Goal: Navigation & Orientation: Find specific page/section

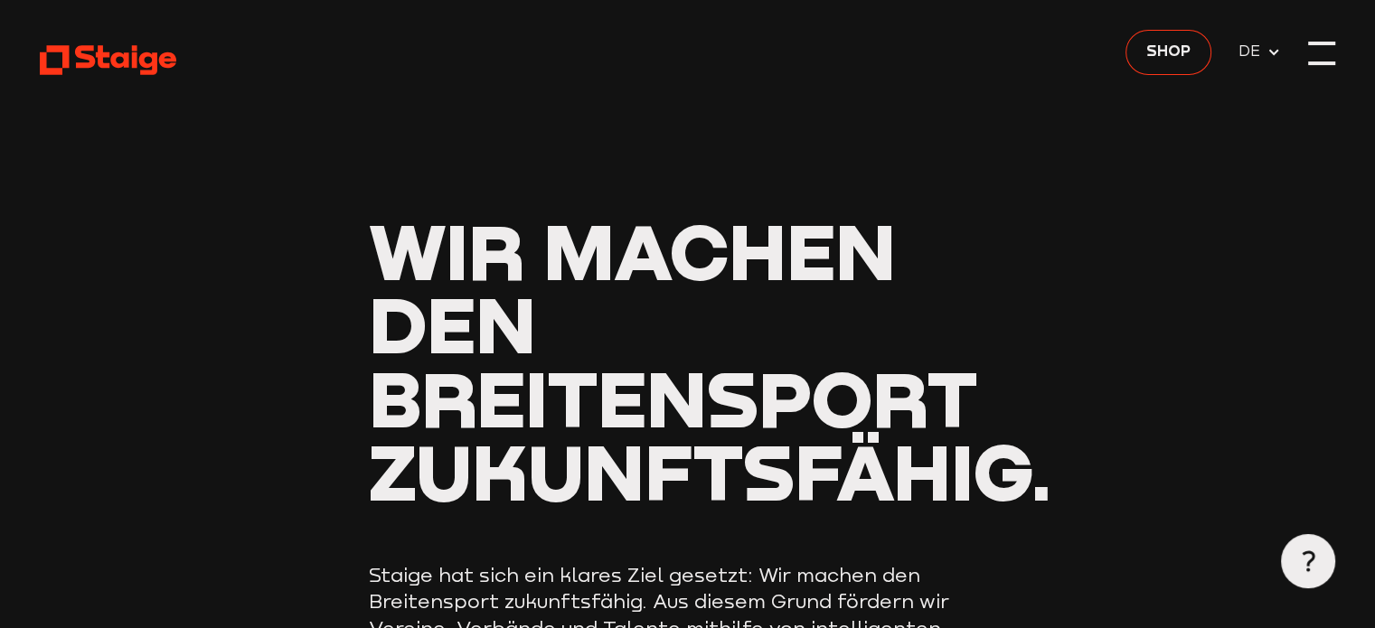
click at [1312, 58] on div at bounding box center [1322, 53] width 27 height 27
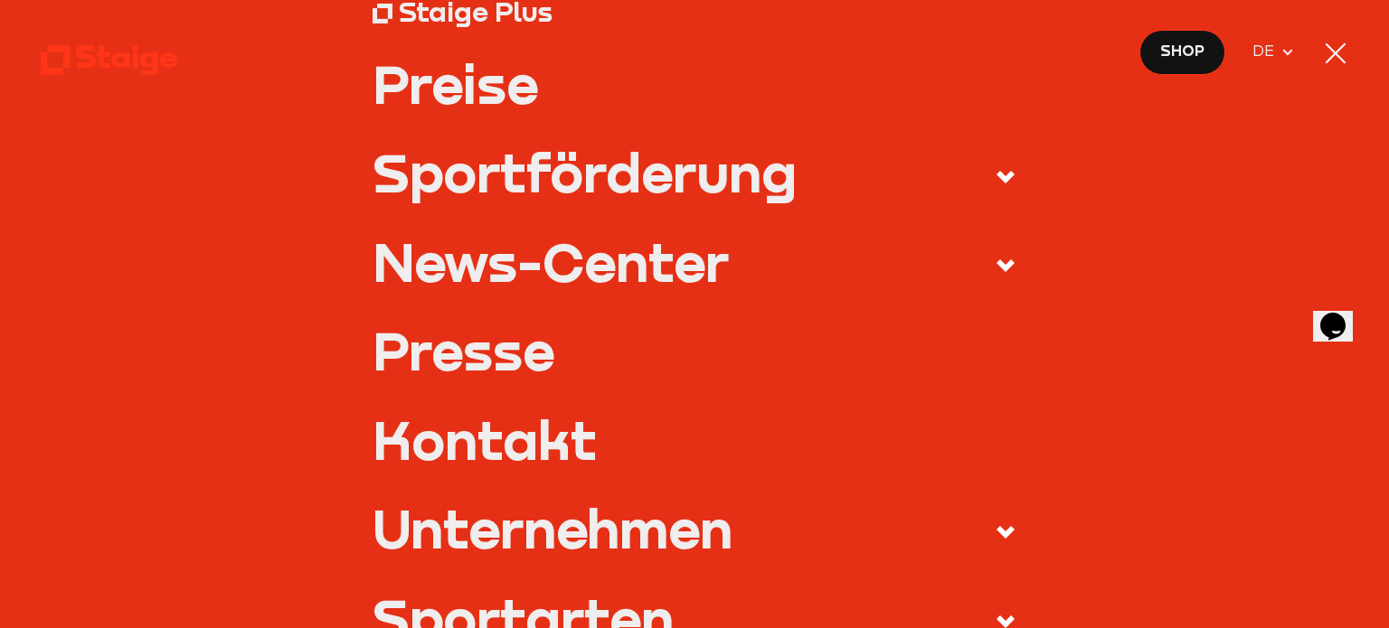
scroll to position [202, 0]
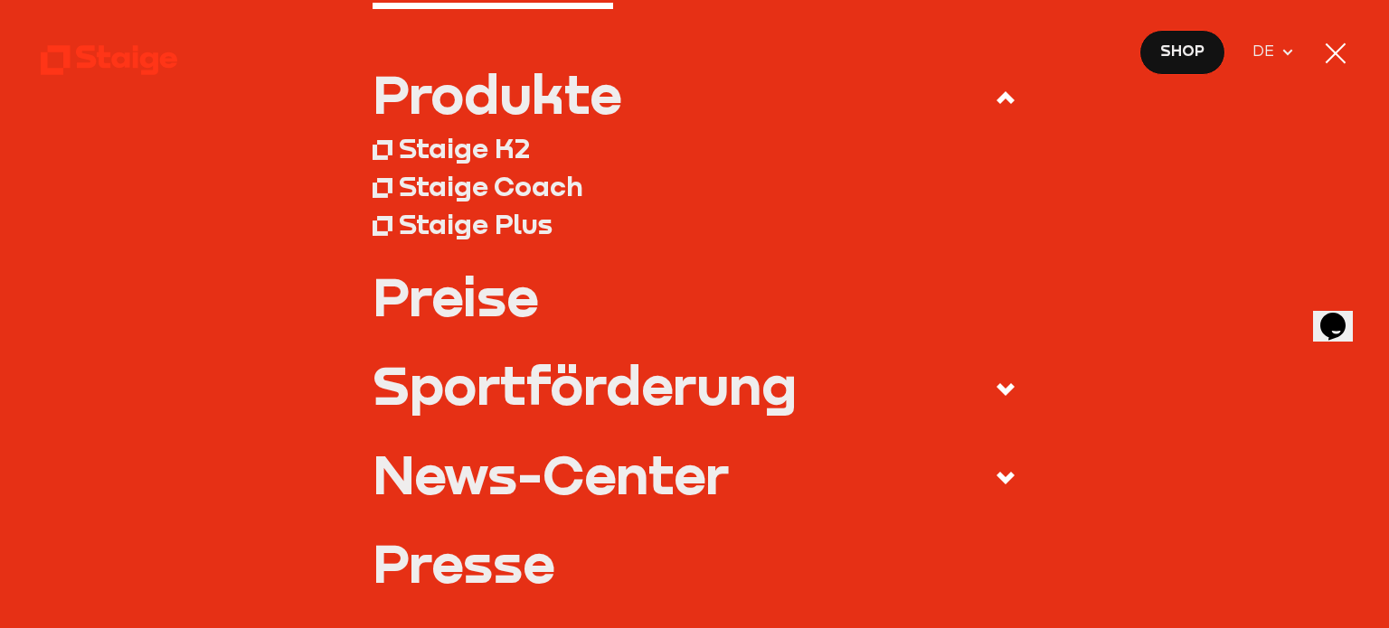
click at [524, 98] on div "Produkte" at bounding box center [497, 93] width 249 height 53
click at [0, 0] on input "Produkte" at bounding box center [0, 0] width 0 height 0
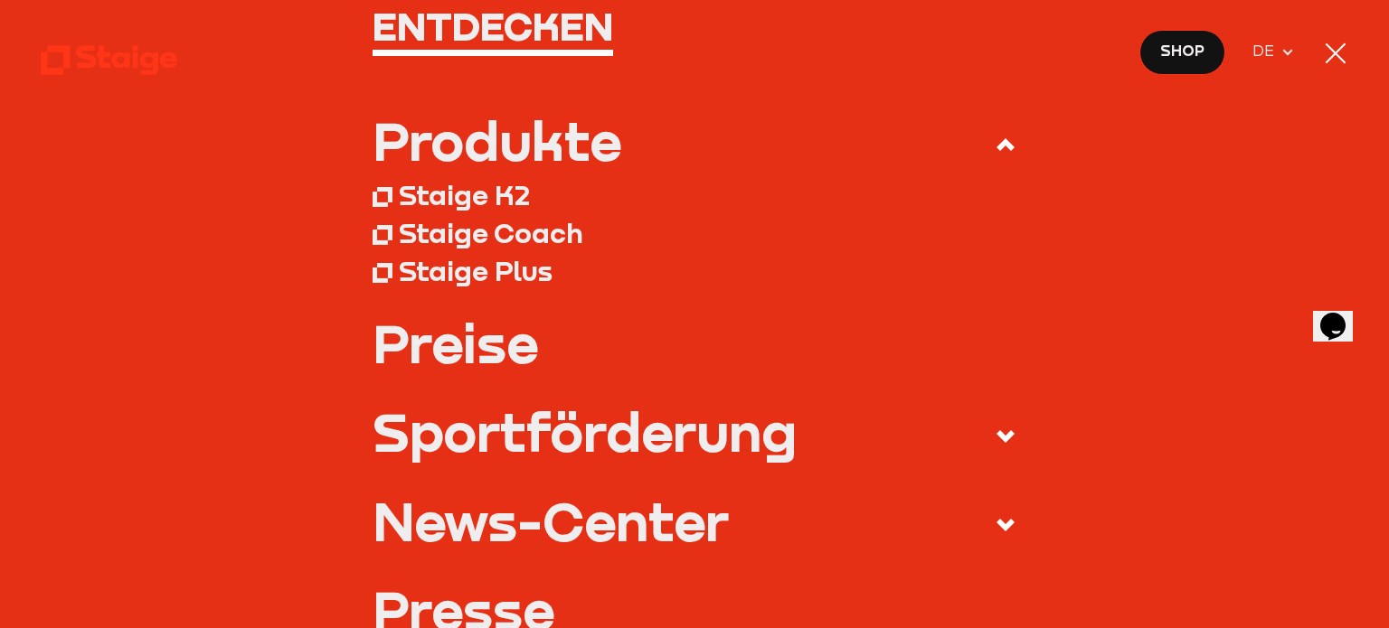
scroll to position [154, 0]
click at [445, 350] on link "Preise" at bounding box center [695, 343] width 644 height 53
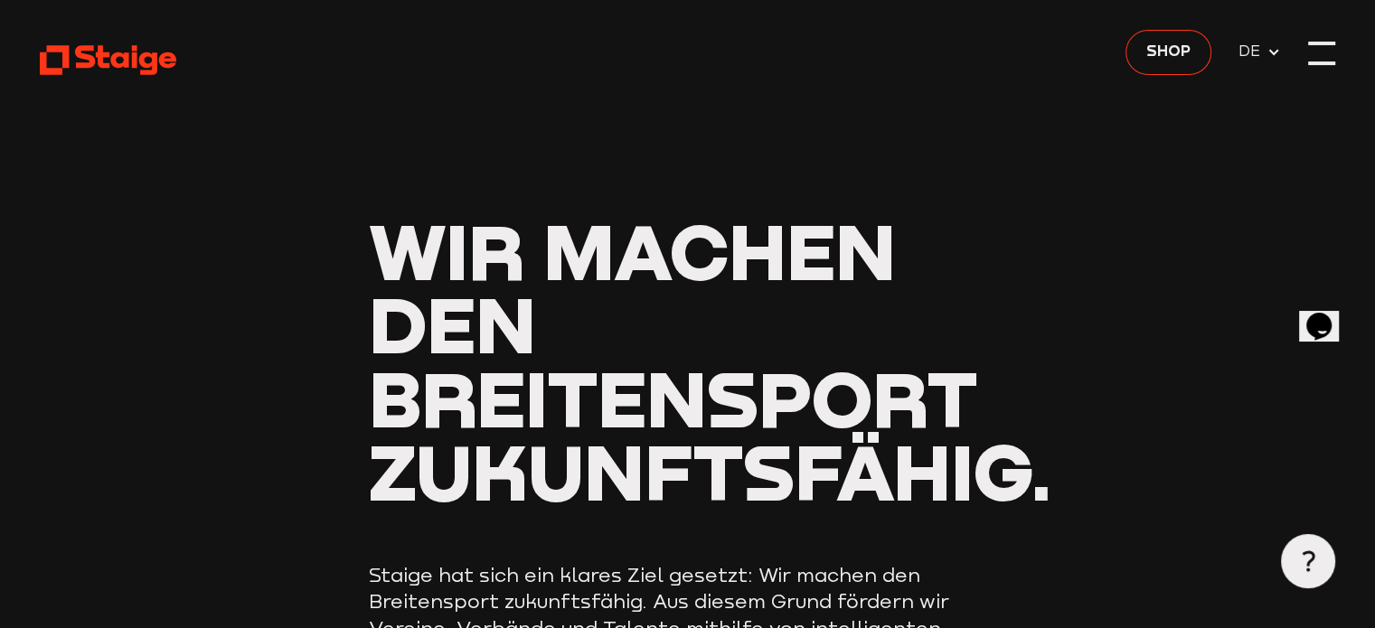
click at [1312, 60] on div at bounding box center [1322, 53] width 27 height 27
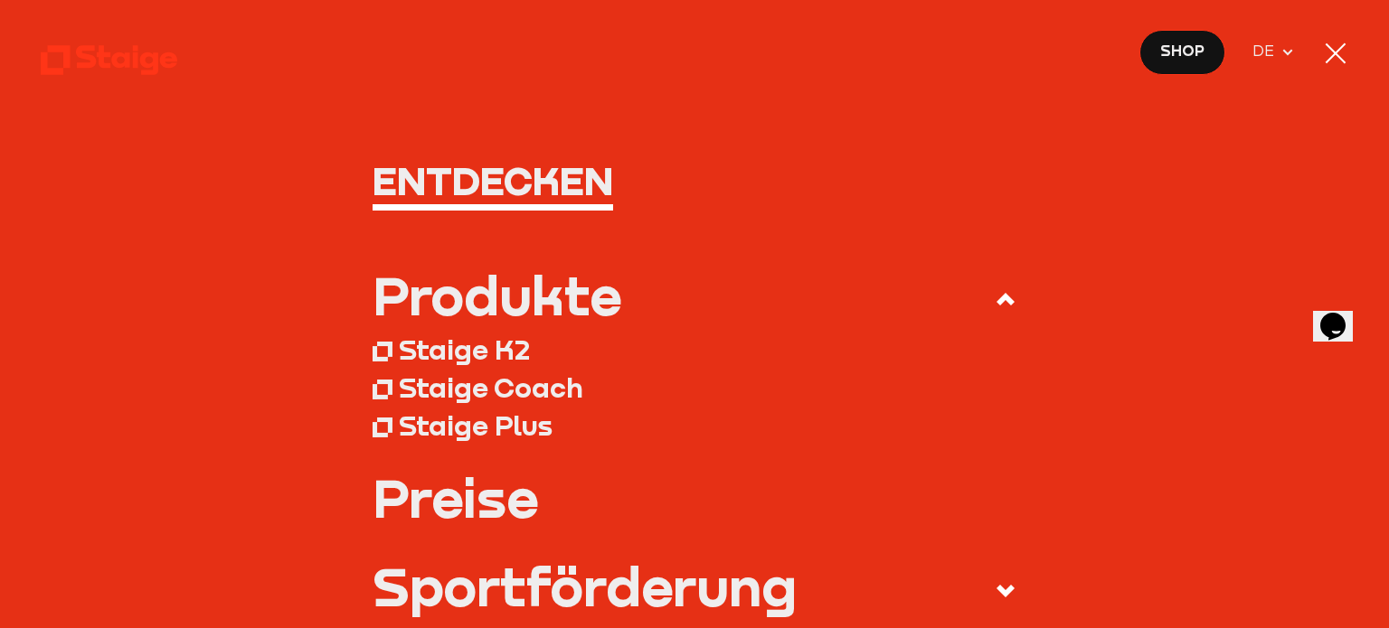
click at [463, 293] on div "Produkte" at bounding box center [497, 295] width 249 height 53
click at [0, 0] on input "Produkte" at bounding box center [0, 0] width 0 height 0
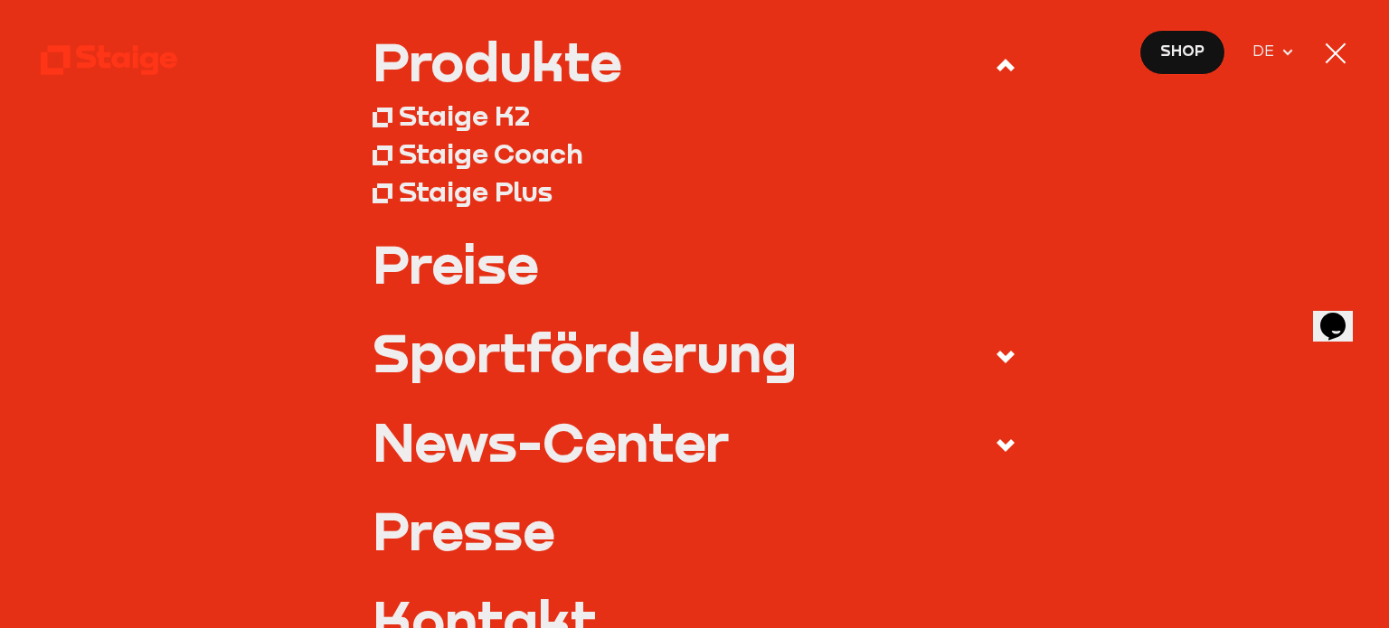
scroll to position [5, 0]
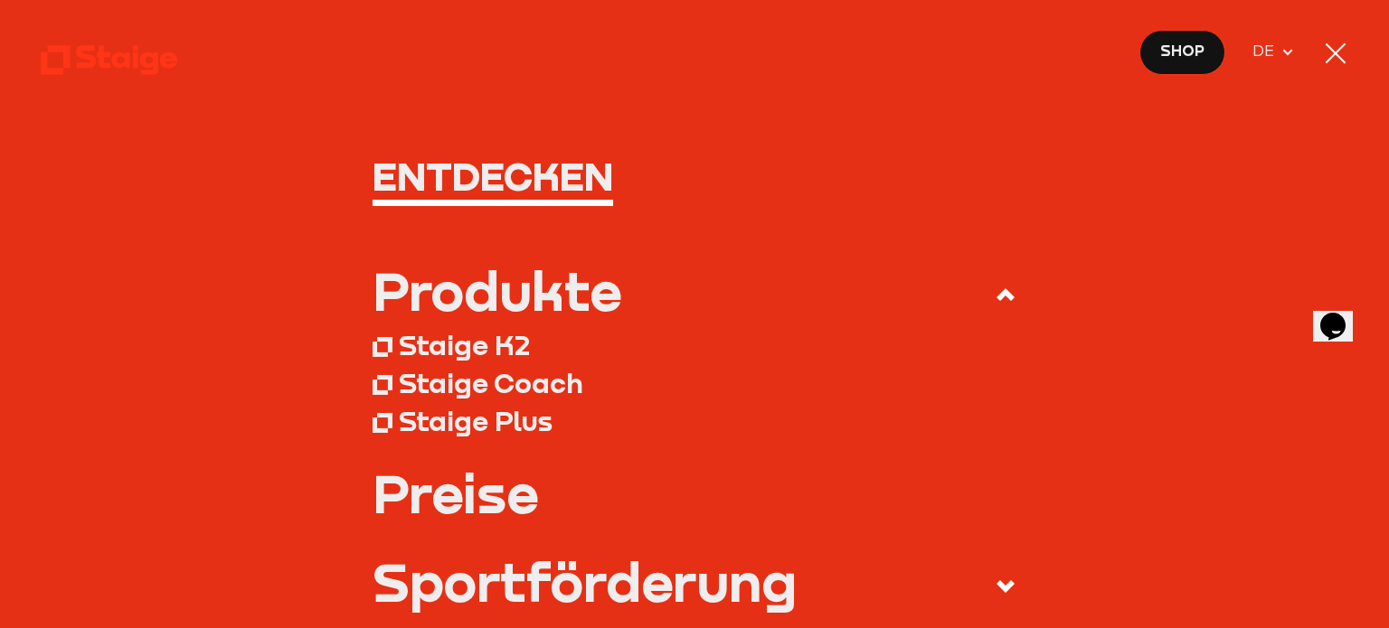
click at [477, 311] on div "Produkte" at bounding box center [497, 290] width 249 height 53
click at [0, 0] on input "Produkte" at bounding box center [0, 0] width 0 height 0
click at [449, 335] on div "Staige K2" at bounding box center [464, 344] width 131 height 33
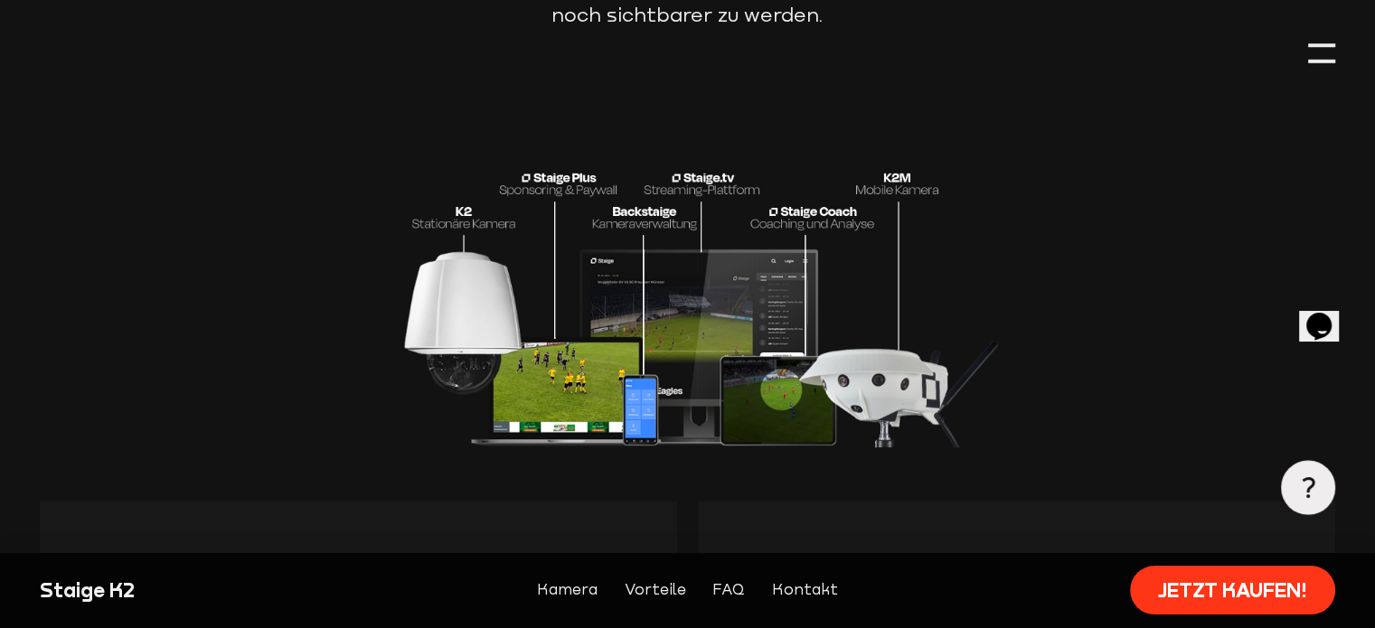
scroll to position [3279, 0]
